Goal: Task Accomplishment & Management: Manage account settings

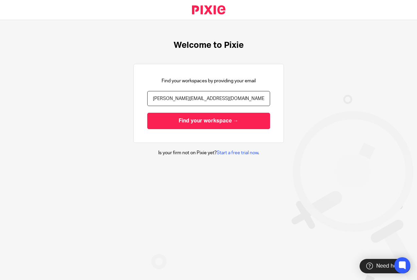
type input "[PERSON_NAME][EMAIL_ADDRESS][DOMAIN_NAME]"
click at [147, 113] on input "Find your workspace →" at bounding box center [208, 121] width 123 height 16
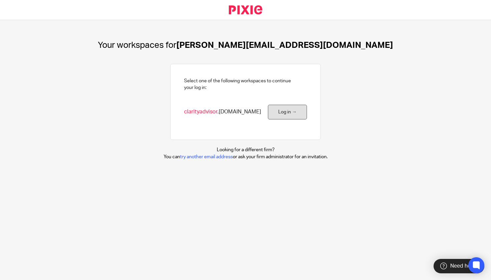
click at [283, 114] on link "Log in →" at bounding box center [287, 112] width 39 height 15
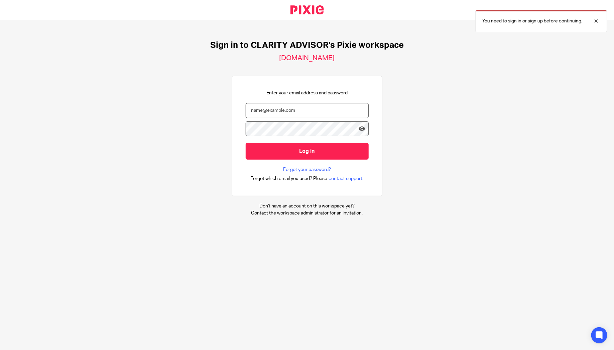
click at [280, 111] on input "email" at bounding box center [307, 110] width 123 height 15
click at [265, 114] on input "email" at bounding box center [307, 110] width 123 height 15
click at [265, 116] on input "email" at bounding box center [307, 110] width 123 height 15
type input "[PERSON_NAME][EMAIL_ADDRESS][DOMAIN_NAME]"
click at [246, 143] on input "Log in" at bounding box center [307, 151] width 123 height 16
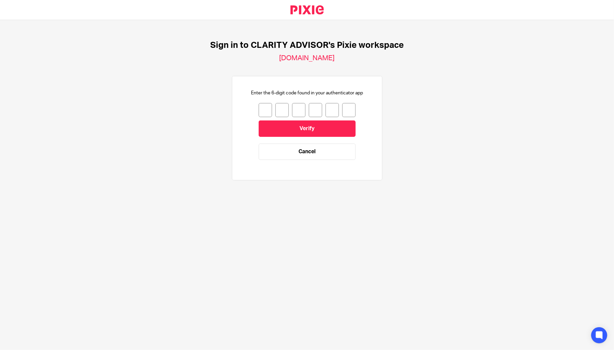
click at [264, 113] on input "number" at bounding box center [265, 110] width 13 height 14
type input "4"
type input "2"
type input "6"
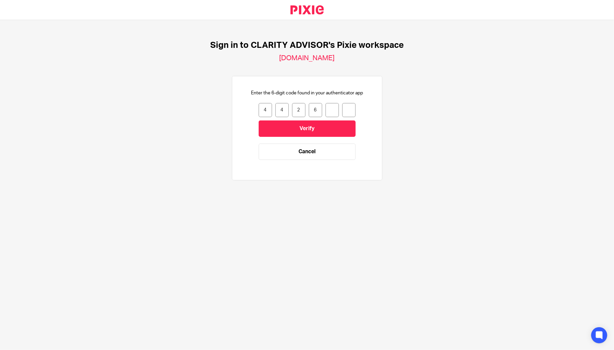
type input "0"
type input "1"
click at [305, 130] on input "Verify" at bounding box center [307, 128] width 97 height 16
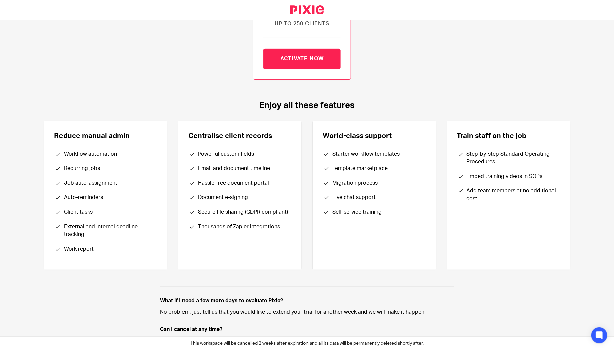
scroll to position [187, 0]
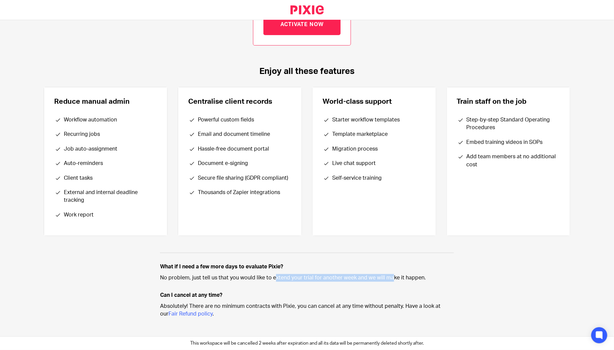
drag, startPoint x: 239, startPoint y: 277, endPoint x: 352, endPoint y: 274, distance: 113.0
click at [349, 274] on p "No problem, just tell us that you would like to extend your trial for another w…" at bounding box center [307, 278] width 294 height 8
copy p "would like to extend your trial for another week"
click at [595, 335] on icon at bounding box center [599, 334] width 11 height 11
click at [599, 336] on icon at bounding box center [598, 334] width 5 height 5
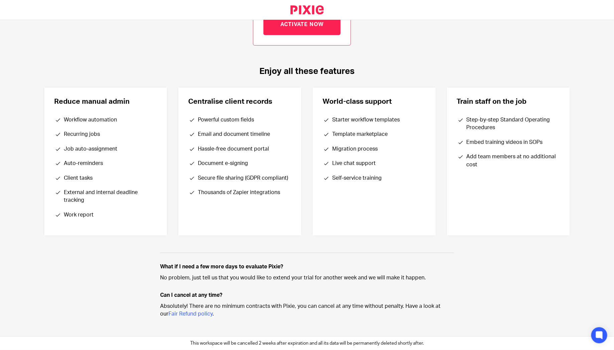
drag, startPoint x: 481, startPoint y: 156, endPoint x: 508, endPoint y: 165, distance: 29.2
click at [508, 165] on li "Add team members at no additional cost" at bounding box center [512, 161] width 92 height 16
drag, startPoint x: 220, startPoint y: 119, endPoint x: 264, endPoint y: 146, distance: 52.3
click at [264, 146] on ul "Powerful custom fields Email and document timeline Hassle-free document portal …" at bounding box center [239, 156] width 103 height 81
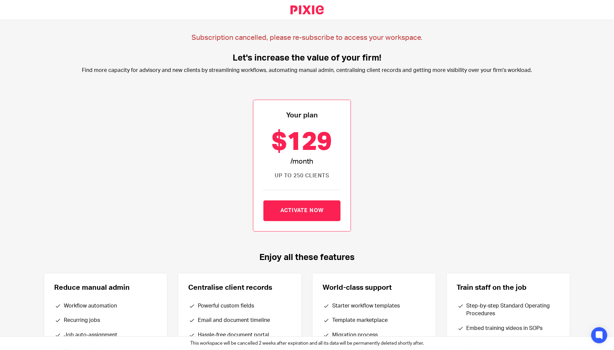
scroll to position [0, 0]
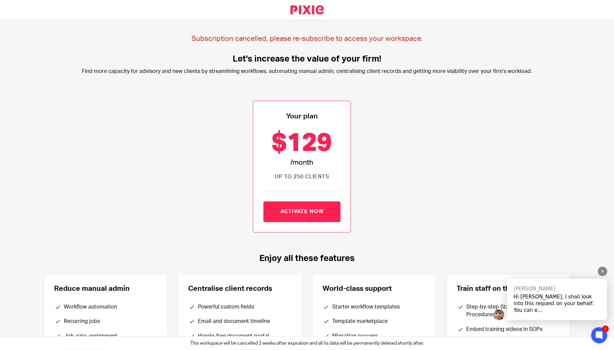
click at [536, 305] on div "Hi HARRY, I shall look into this request on your behalf. You can e..." at bounding box center [557, 303] width 87 height 20
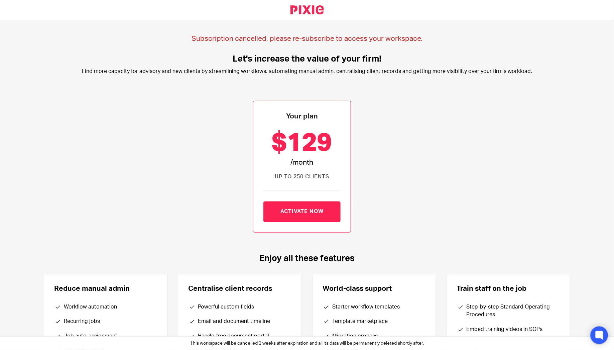
click at [596, 333] on icon at bounding box center [598, 334] width 5 height 5
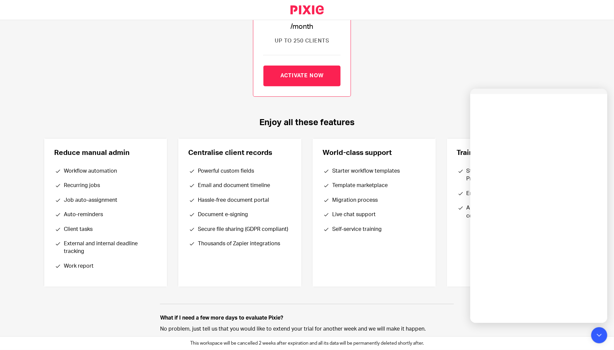
scroll to position [137, 0]
